Goal: Find specific page/section: Find specific page/section

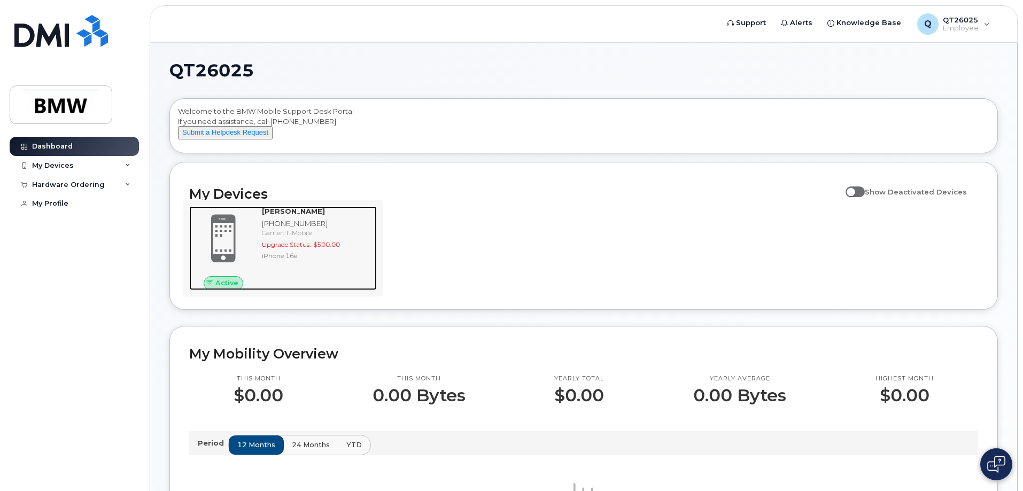
click at [292, 260] on div "iPhone 16e" at bounding box center [317, 255] width 111 height 9
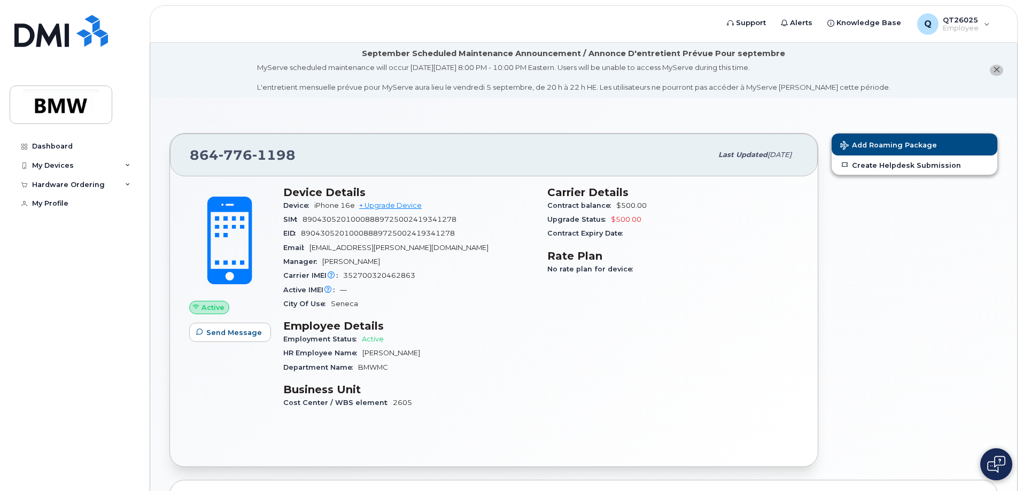
click at [204, 307] on span "Active" at bounding box center [213, 308] width 23 height 10
click at [210, 304] on span "Active" at bounding box center [213, 308] width 23 height 10
click at [466, 306] on div "City Of Use Seneca" at bounding box center [408, 304] width 251 height 14
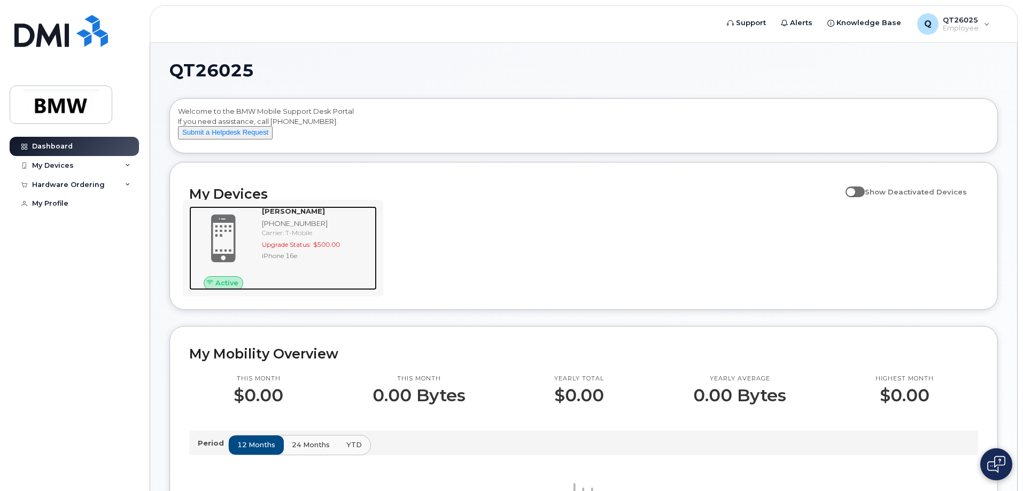
click at [226, 288] on span "Active" at bounding box center [226, 283] width 23 height 10
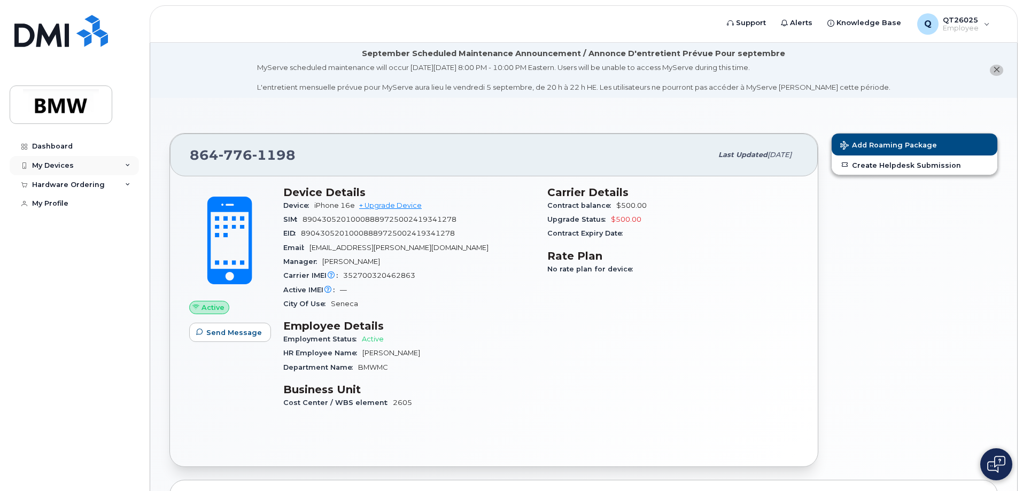
click at [105, 168] on div "My Devices" at bounding box center [74, 165] width 129 height 19
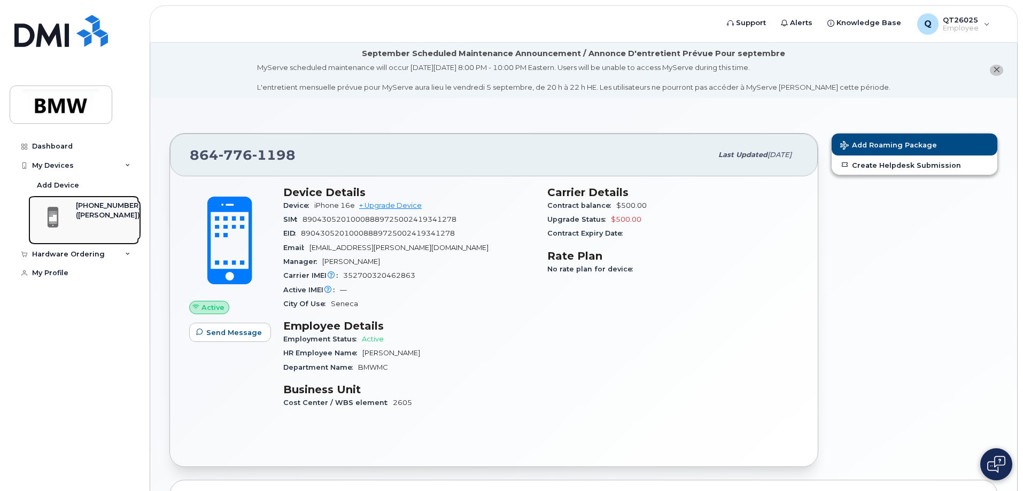
click at [95, 210] on div "[PHONE_NUMBER]" at bounding box center [108, 206] width 65 height 10
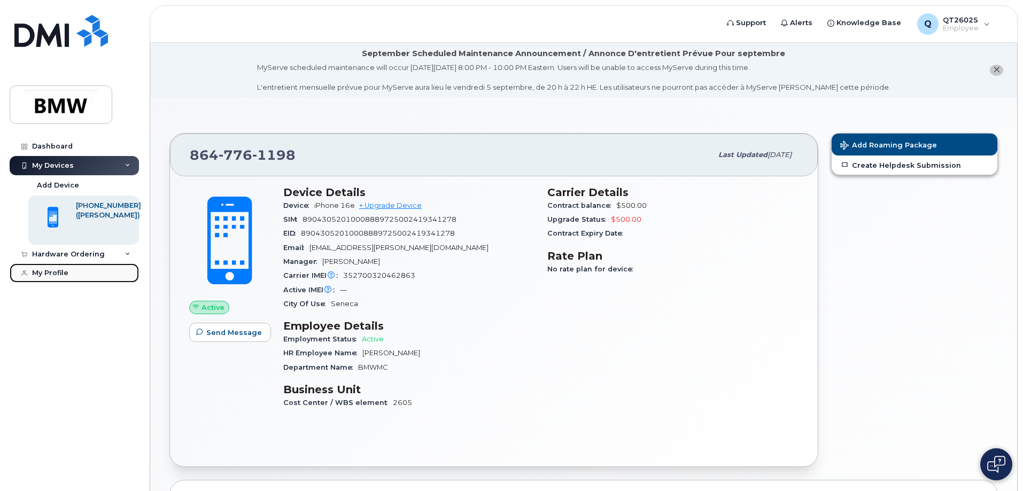
click at [73, 276] on link "My Profile" at bounding box center [74, 273] width 129 height 19
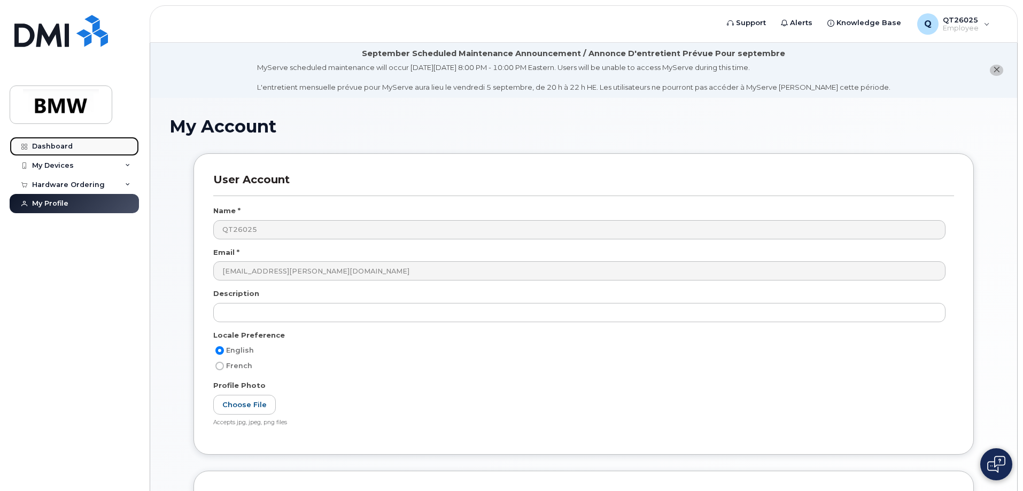
click at [48, 143] on div "Dashboard" at bounding box center [52, 146] width 41 height 9
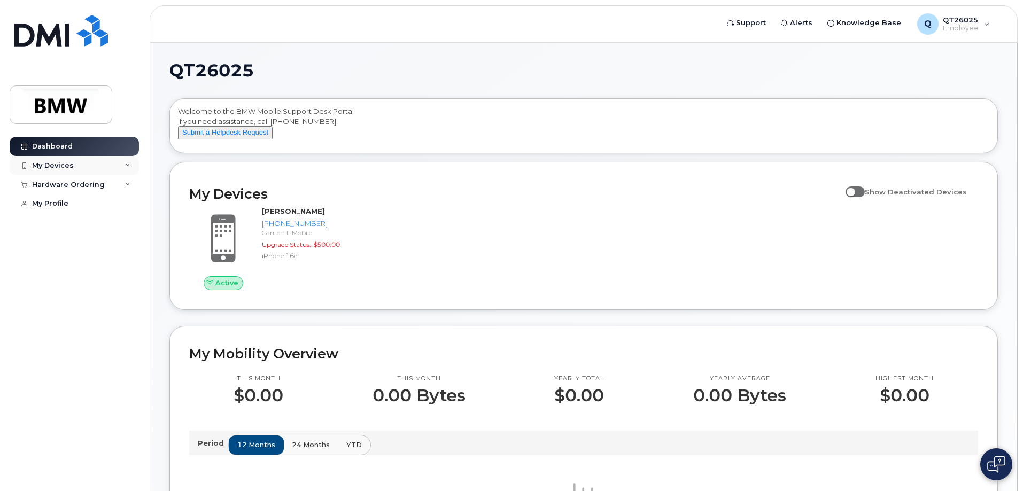
click at [96, 167] on div "My Devices" at bounding box center [74, 165] width 129 height 19
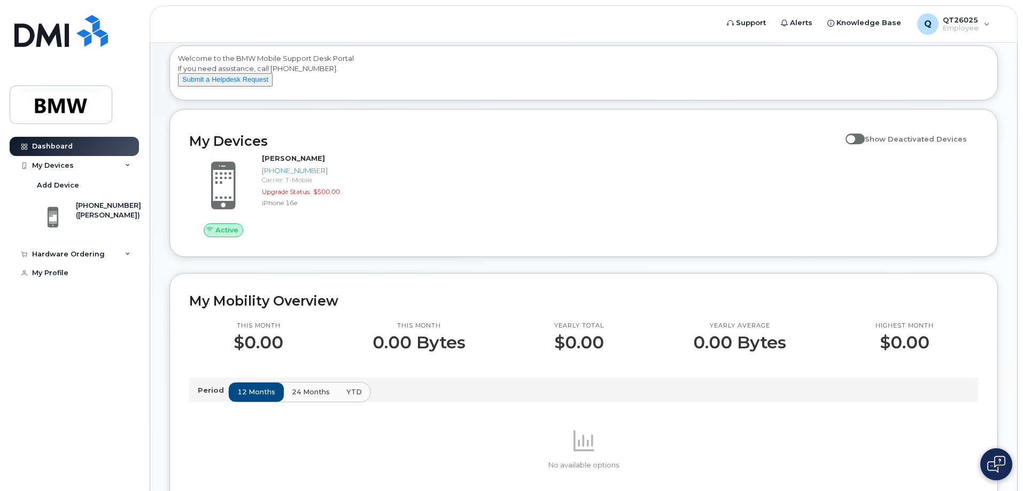
scroll to position [53, 0]
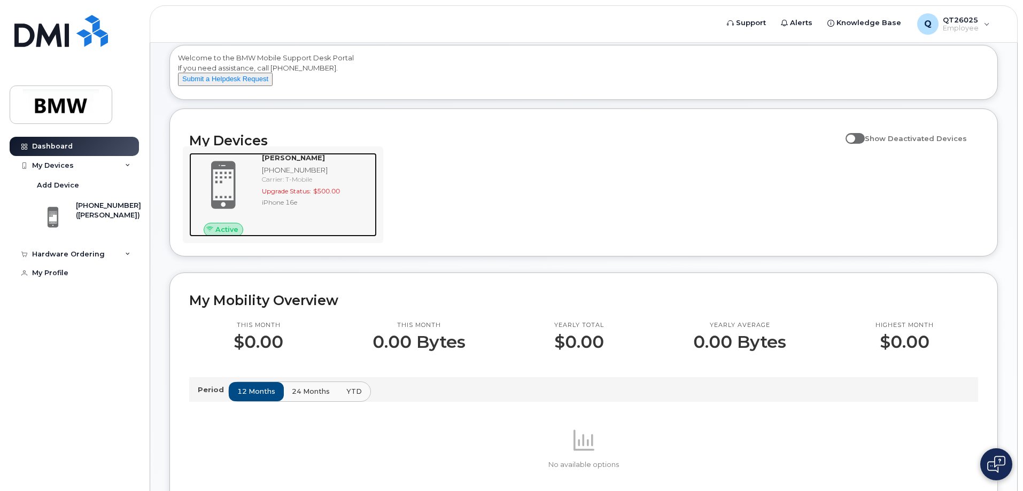
click at [244, 196] on span at bounding box center [223, 185] width 51 height 54
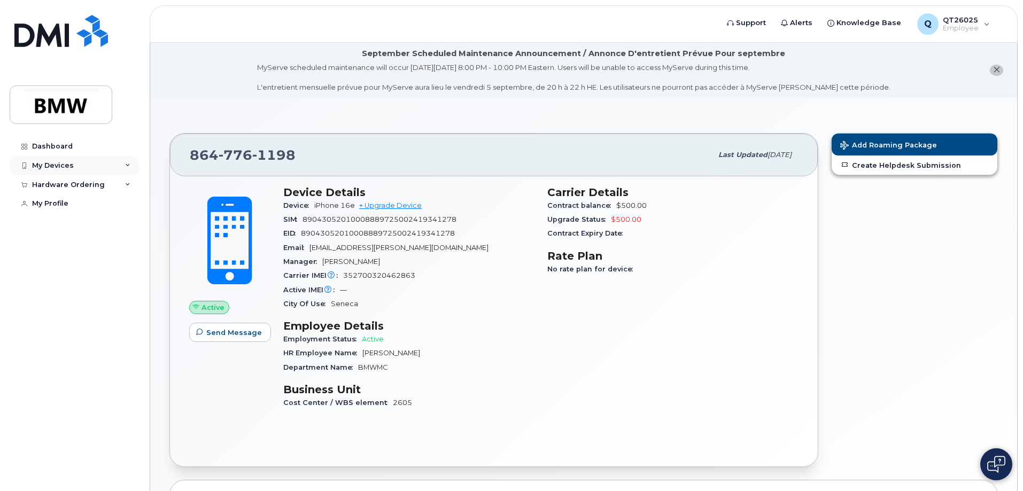
click at [80, 165] on div "My Devices" at bounding box center [74, 165] width 129 height 19
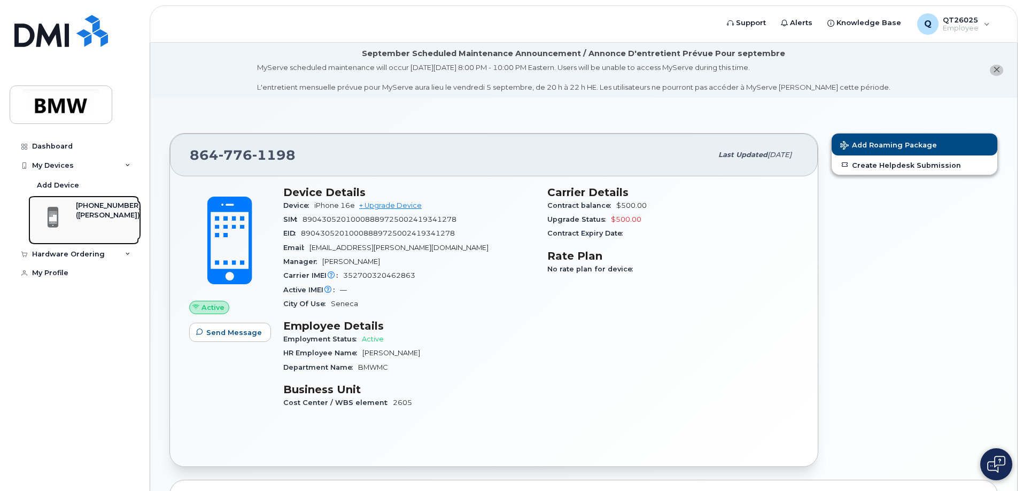
click at [100, 211] on div "([PERSON_NAME])" at bounding box center [108, 216] width 65 height 10
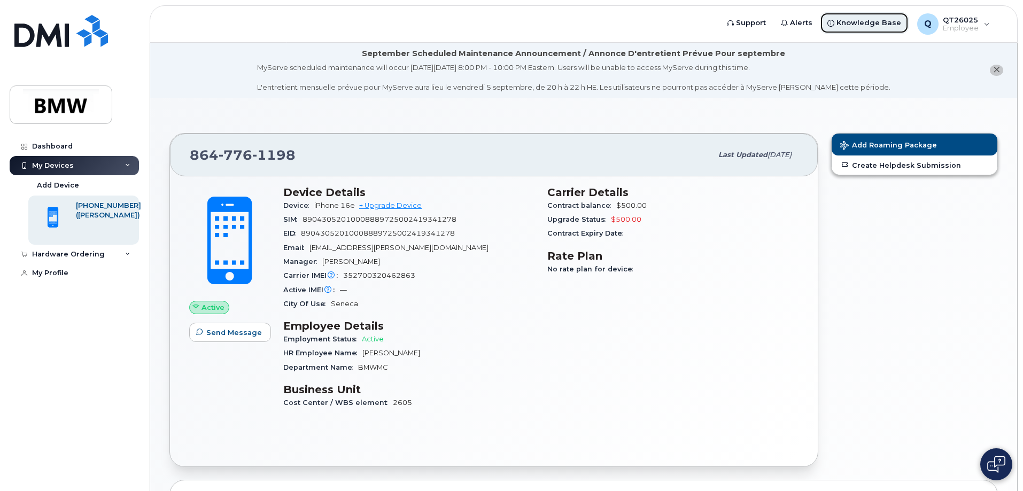
click at [872, 19] on span "Knowledge Base" at bounding box center [869, 23] width 65 height 11
click at [418, 302] on div "City Of Use Seneca" at bounding box center [408, 304] width 251 height 14
click at [491, 346] on div "Employment Status Active" at bounding box center [408, 339] width 251 height 14
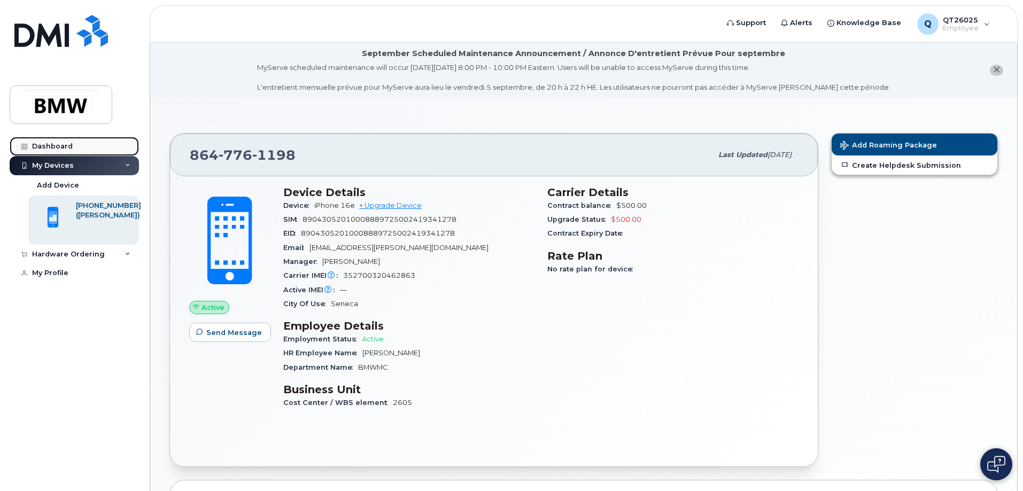
click at [78, 148] on link "Dashboard" at bounding box center [74, 146] width 129 height 19
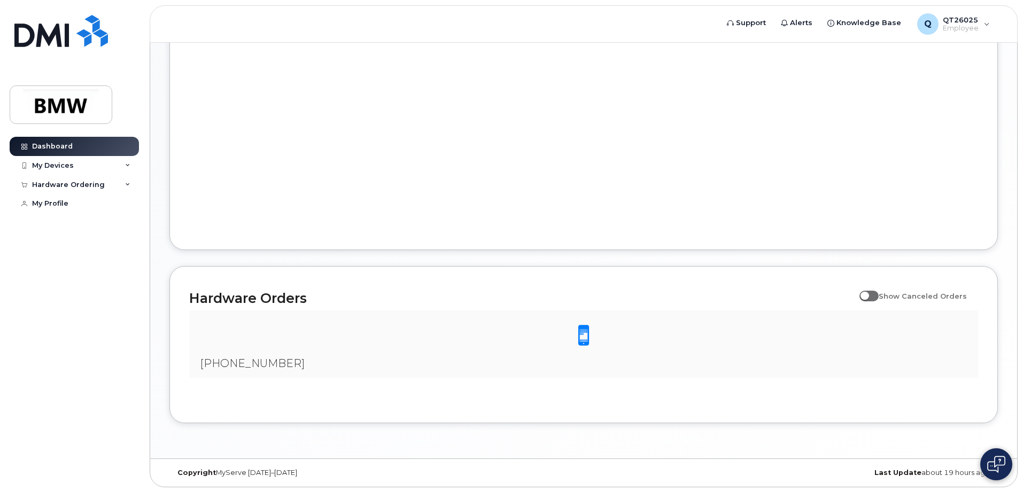
scroll to position [491, 0]
click at [875, 302] on span at bounding box center [869, 296] width 19 height 11
click at [868, 295] on input "Show Canceled Orders" at bounding box center [864, 291] width 9 height 9
click at [875, 302] on span at bounding box center [869, 296] width 19 height 11
click at [868, 295] on input "Show Canceled Orders" at bounding box center [864, 291] width 9 height 9
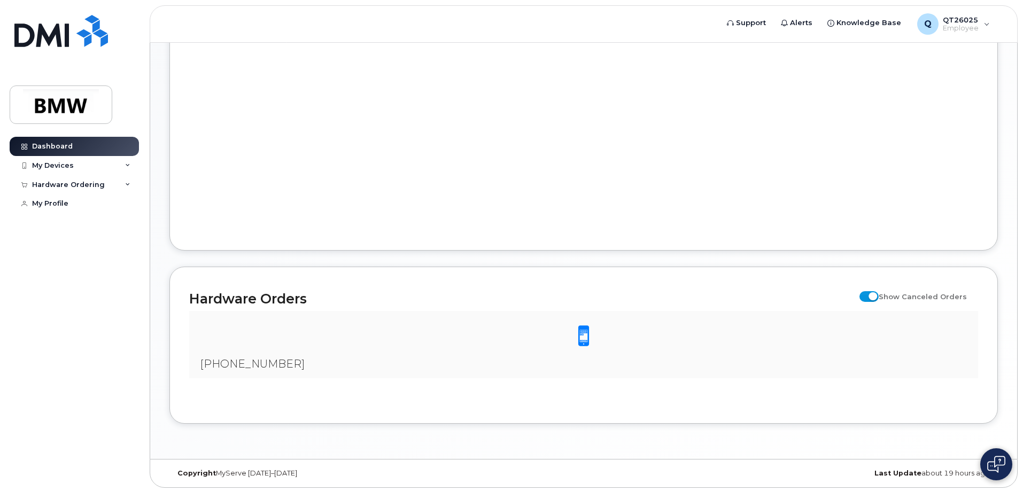
checkbox input "false"
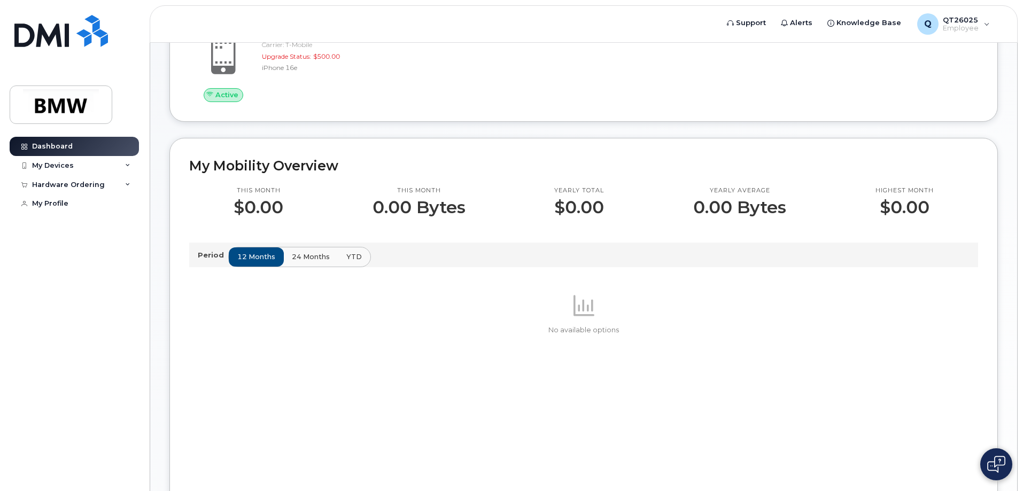
scroll to position [0, 0]
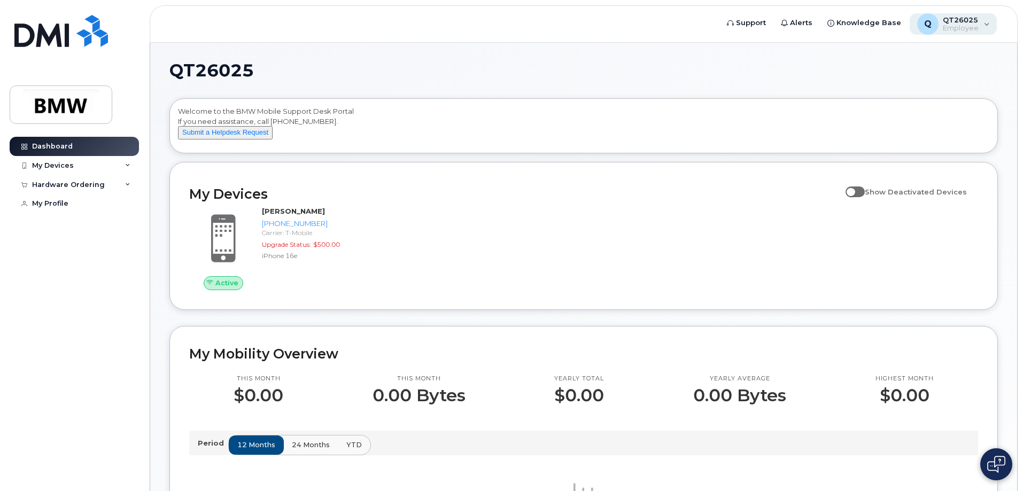
click at [985, 25] on div "Q QT26025 Employee" at bounding box center [954, 23] width 88 height 21
click at [758, 75] on h1 "QT26025" at bounding box center [580, 70] width 823 height 17
click at [756, 26] on span "Support" at bounding box center [751, 23] width 30 height 11
click at [636, 79] on h1 "QT26025" at bounding box center [580, 70] width 823 height 17
click at [559, 185] on div "My Devices Show Deactivated Devices Active Mark Gaines 864-776-1198 Carrier: T-…" at bounding box center [583, 236] width 829 height 148
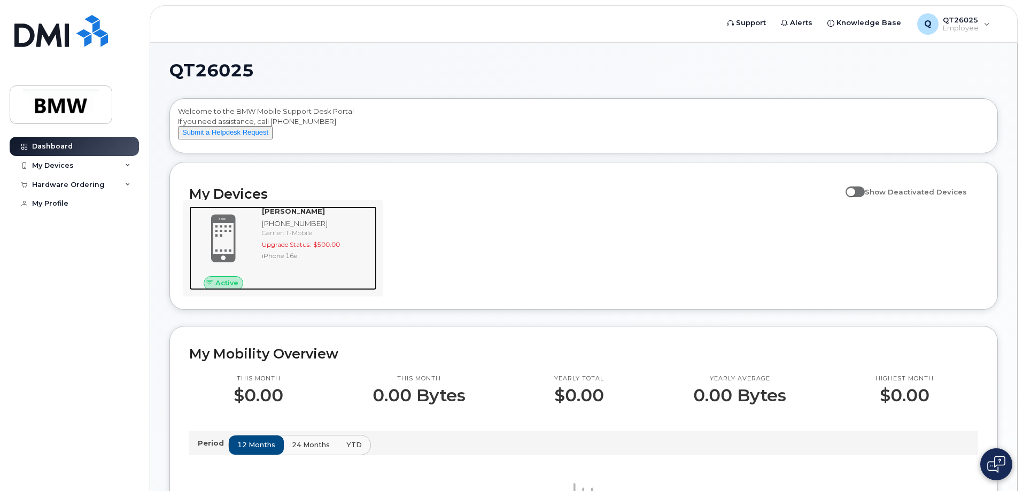
click at [229, 288] on span "Active" at bounding box center [226, 283] width 23 height 10
